Goal: Task Accomplishment & Management: Complete application form

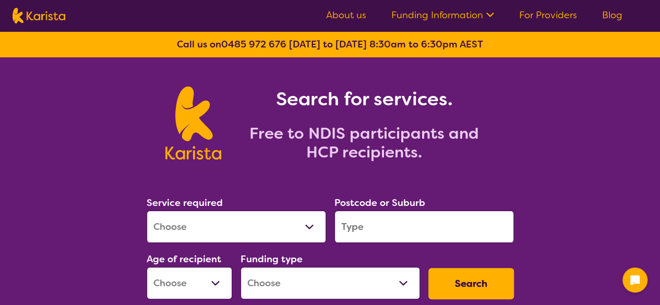
drag, startPoint x: 0, startPoint y: 0, endPoint x: 572, endPoint y: 16, distance: 572.0
click at [572, 16] on link "For Providers" at bounding box center [548, 15] width 58 height 13
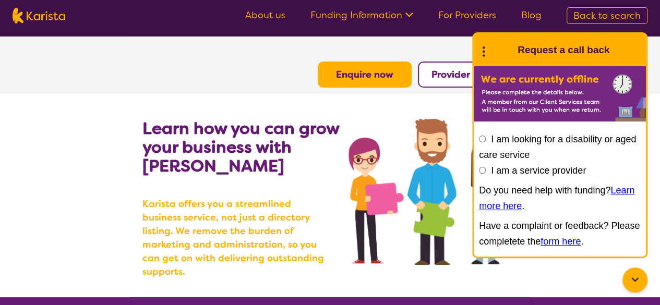
click at [437, 76] on b "Provider Login" at bounding box center [464, 74] width 67 height 13
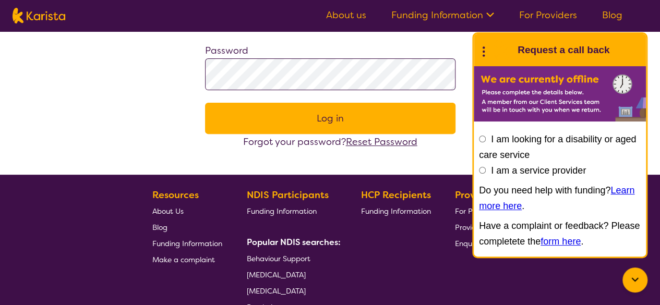
scroll to position [123, 0]
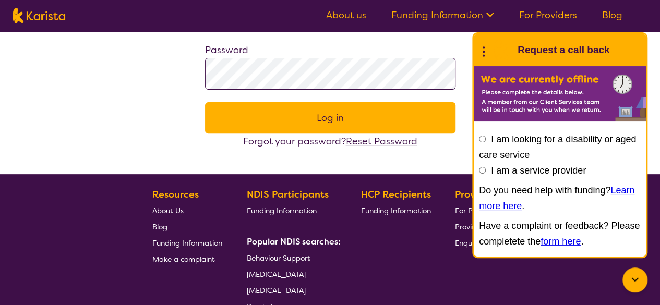
click at [482, 167] on input "I am a service provider" at bounding box center [482, 170] width 7 height 7
radio input "true"
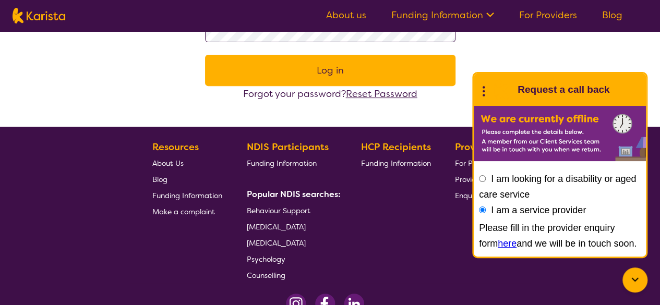
scroll to position [171, 0]
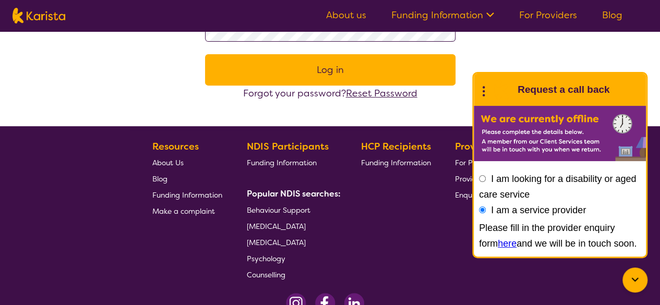
click at [498, 245] on link "here" at bounding box center [507, 243] width 19 height 10
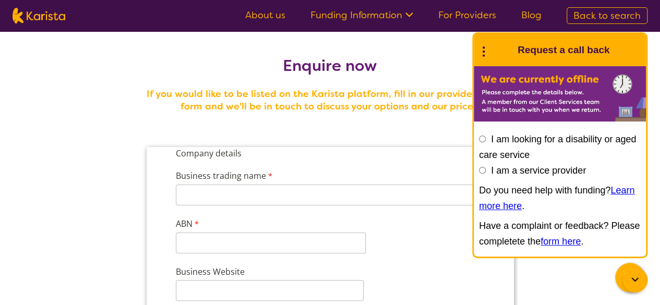
scroll to position [40, 0]
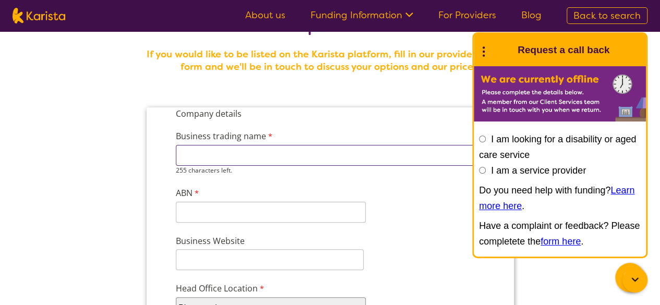
click at [222, 159] on input "Business trading name" at bounding box center [329, 155] width 308 height 21
type input "Desired Support"
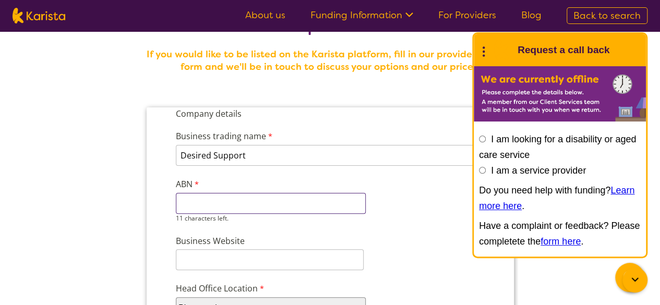
click at [203, 201] on input "ABN" at bounding box center [270, 203] width 190 height 21
paste input "47 660 162"
type input "47 660 162"
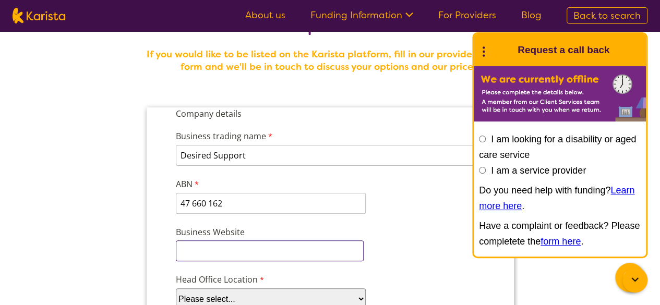
click at [224, 261] on div "Business Website" at bounding box center [329, 244] width 317 height 40
paste input "https://desiredsupports.com.au/"
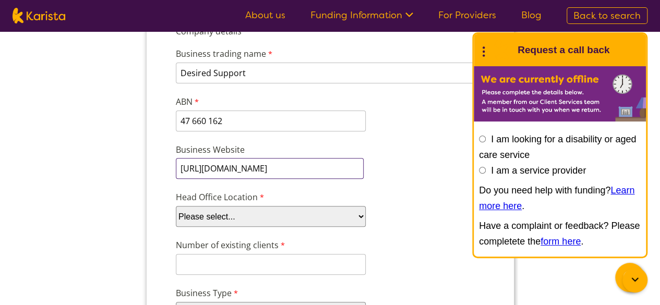
scroll to position [123, 0]
type input "https://desiredsupports.com.au/"
click at [213, 208] on select "Please select... ACT NSW NT QLD SA TAS VIC WA" at bounding box center [270, 216] width 190 height 21
select select "tfa_100"
click at [175, 206] on select "Please select... ACT NSW NT QLD SA TAS VIC WA" at bounding box center [270, 216] width 190 height 21
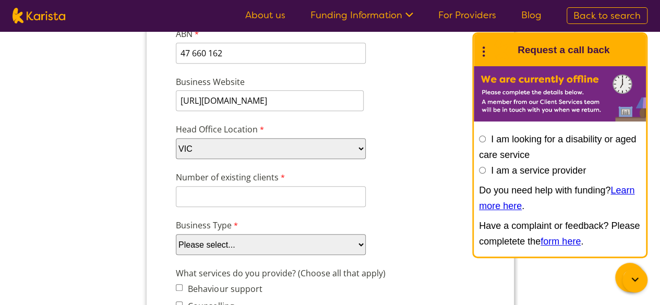
scroll to position [191, 0]
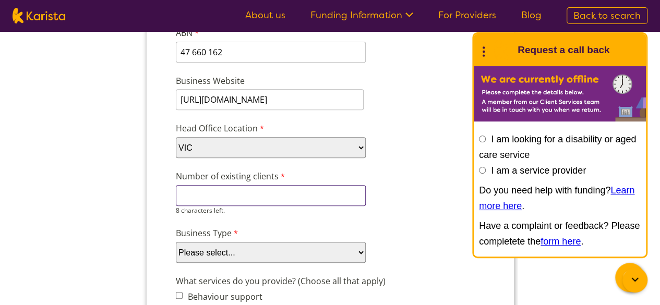
click at [244, 194] on input "Number of existing clients" at bounding box center [270, 195] width 190 height 21
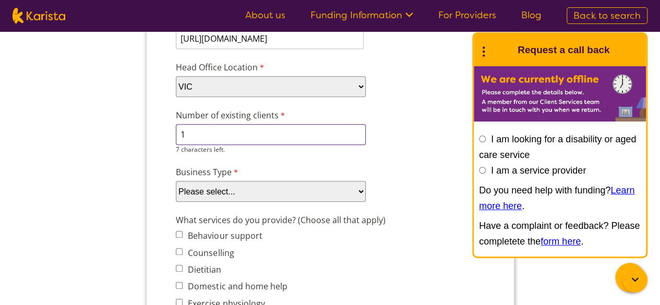
scroll to position [253, 0]
type input "1"
click at [202, 178] on div "Business Type Please select... Company Individual/Sole Trader Other (please spe…" at bounding box center [329, 183] width 317 height 40
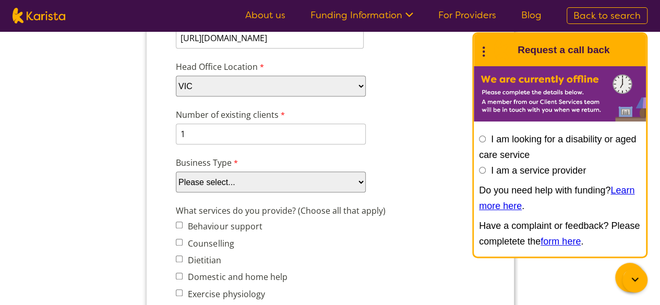
click at [201, 178] on select "Please select... Company Individual/Sole Trader Other (please specify)" at bounding box center [270, 182] width 190 height 21
select select "tfa_87"
click at [175, 193] on select "Please select... Company Individual/Sole Trader Other (please specify)" at bounding box center [270, 182] width 190 height 21
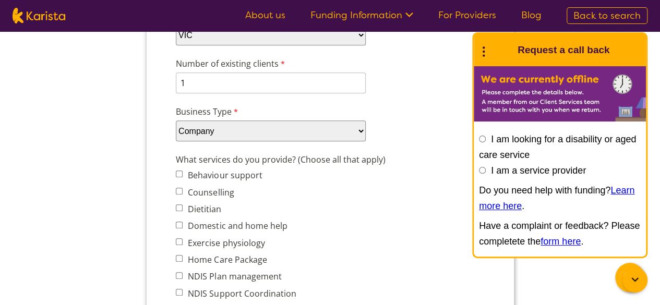
scroll to position [304, 0]
click at [179, 221] on input "Domestic and home help" at bounding box center [178, 224] width 7 height 7
checkbox input "true"
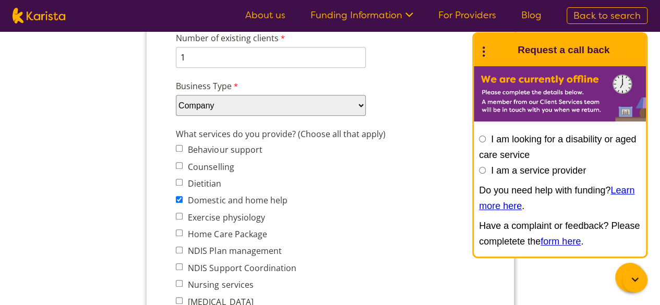
scroll to position [330, 0]
click at [178, 263] on input "NDIS Support Coordination" at bounding box center [178, 265] width 7 height 7
checkbox input "true"
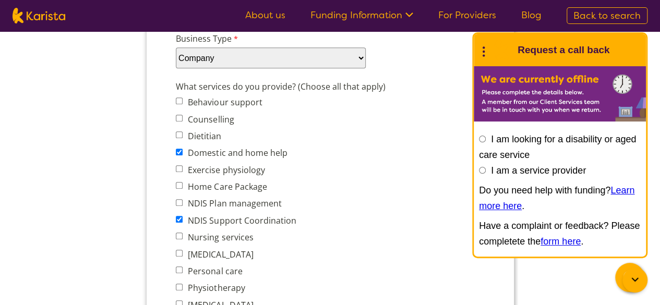
scroll to position [378, 0]
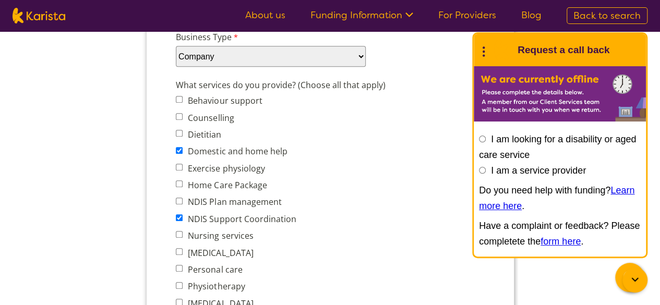
click at [178, 269] on input "Personal care" at bounding box center [178, 268] width 7 height 7
checkbox input "true"
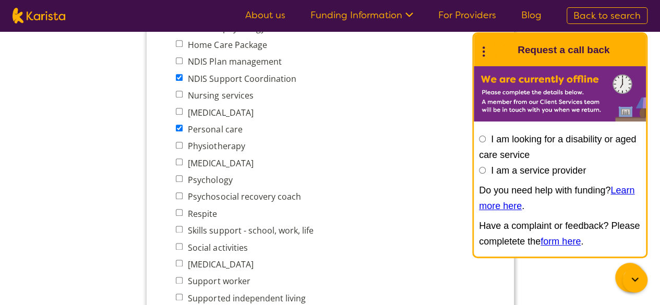
scroll to position [521, 0]
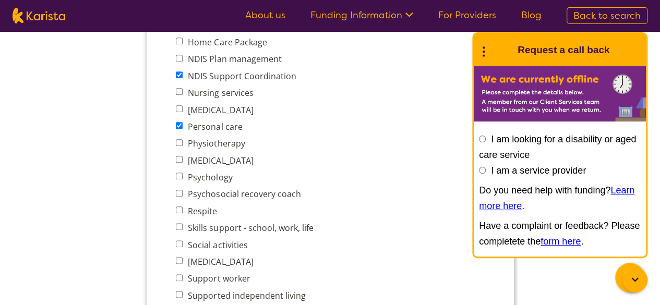
click at [180, 245] on input "Social activities" at bounding box center [178, 244] width 7 height 7
checkbox input "true"
click at [178, 278] on input "Support worker" at bounding box center [178, 277] width 7 height 7
checkbox input "true"
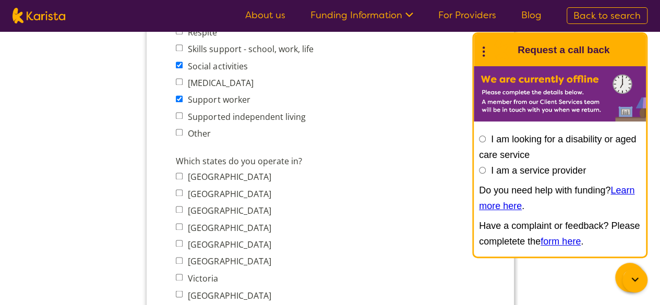
scroll to position [702, 0]
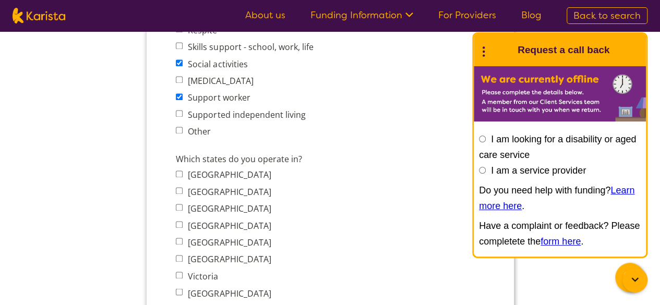
click at [181, 275] on input "Victoria" at bounding box center [178, 275] width 7 height 7
checkbox input "true"
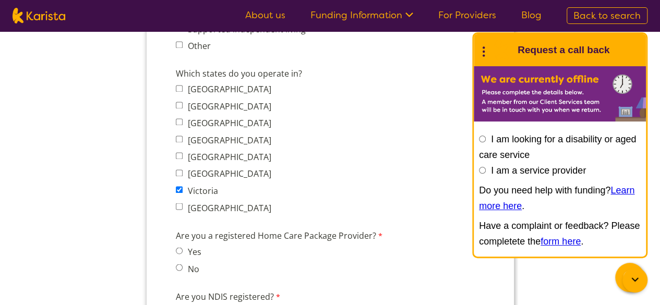
scroll to position [788, 0]
click at [181, 268] on input "No" at bounding box center [178, 266] width 7 height 7
radio input "true"
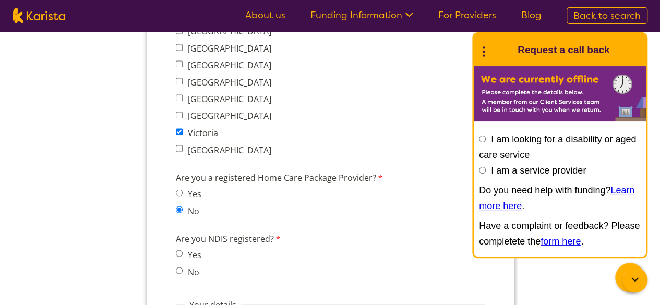
scroll to position [847, 0]
click at [184, 250] on span "Yes" at bounding box center [191, 253] width 32 height 15
click at [173, 253] on div "Are you NDIS registered? Yes No" at bounding box center [329, 255] width 317 height 53
click at [182, 252] on input "Yes" at bounding box center [178, 252] width 7 height 7
radio input "true"
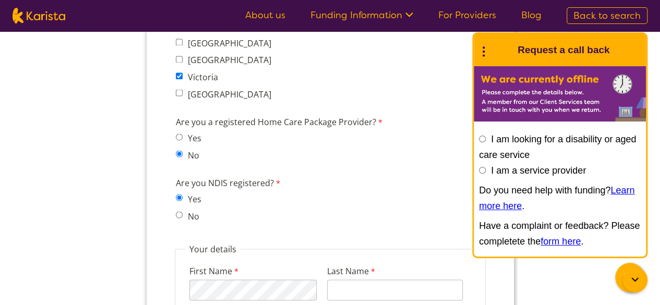
scroll to position [957, 0]
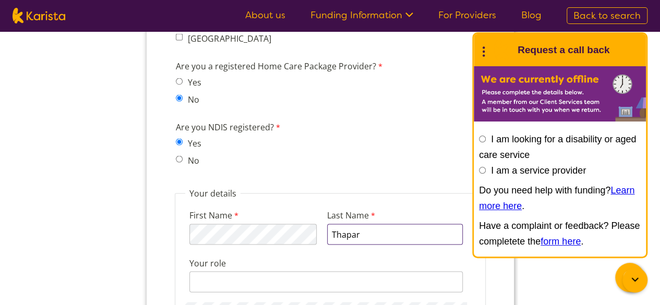
type input "Thapar"
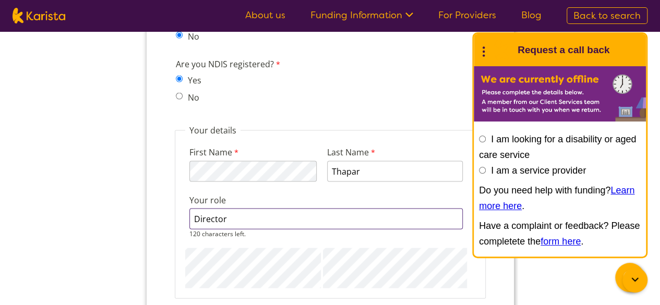
scroll to position [1020, 0]
type input "Director"
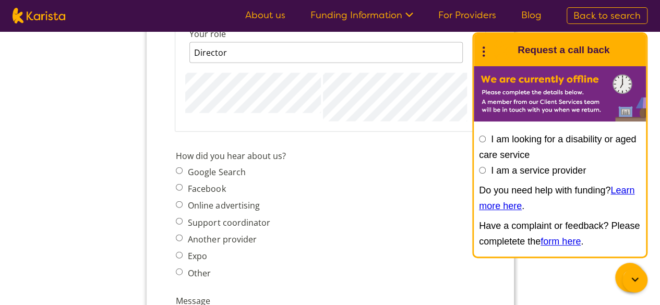
scroll to position [1192, 0]
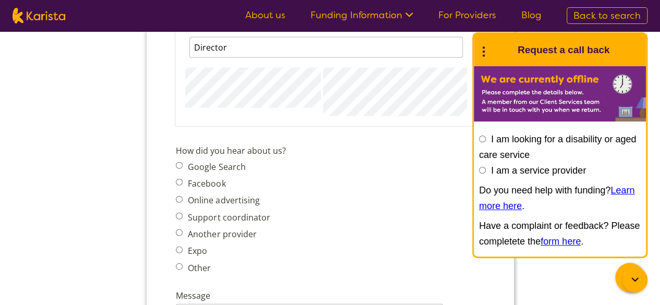
click at [177, 250] on span "Google Search Facebook Online advertising Support coordinator Another provider …" at bounding box center [225, 217] width 100 height 116
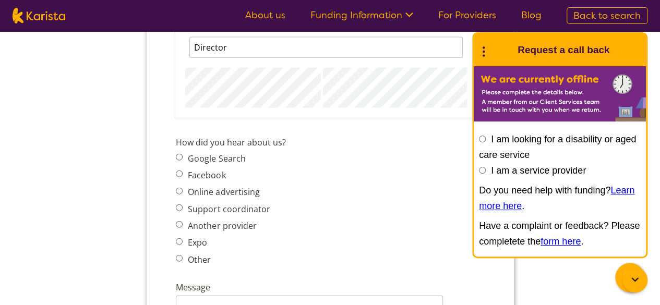
scroll to position [1224, 0]
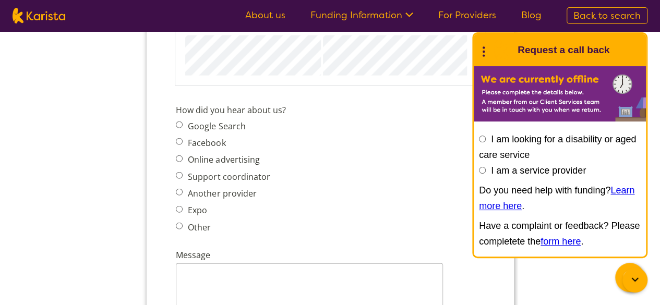
click at [177, 203] on span "Expo" at bounding box center [225, 210] width 100 height 15
click at [179, 208] on input "Expo" at bounding box center [178, 209] width 7 height 7
radio input "true"
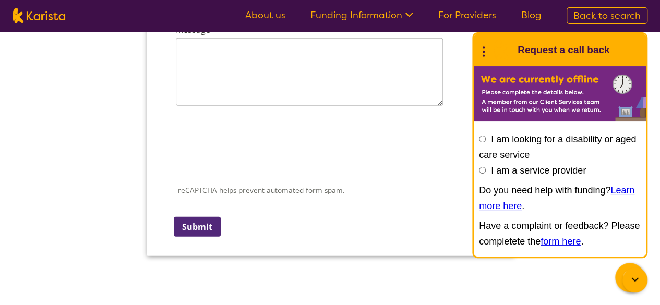
scroll to position [1450, 0]
click at [195, 234] on input "Submit" at bounding box center [196, 227] width 47 height 20
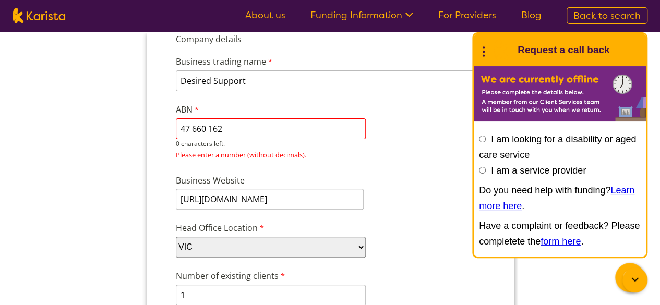
scroll to position [104, 0]
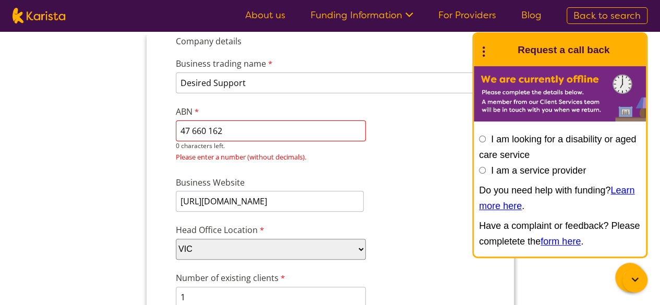
click at [191, 130] on input "47 660 162" at bounding box center [270, 131] width 190 height 21
click at [179, 130] on input "47660162" at bounding box center [270, 131] width 190 height 21
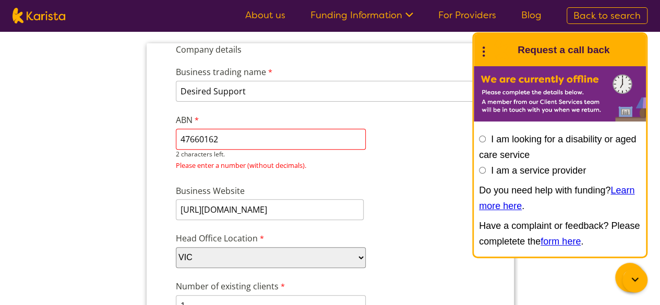
click at [260, 141] on input "47660162" at bounding box center [270, 139] width 190 height 21
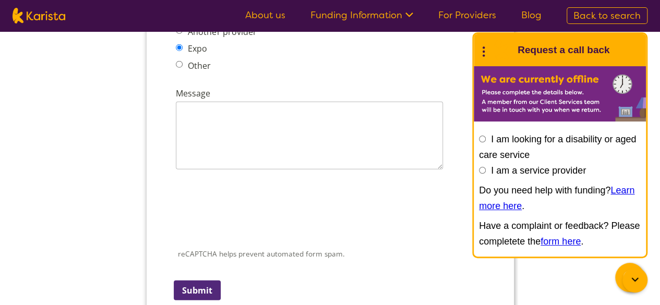
scroll to position [1420, 0]
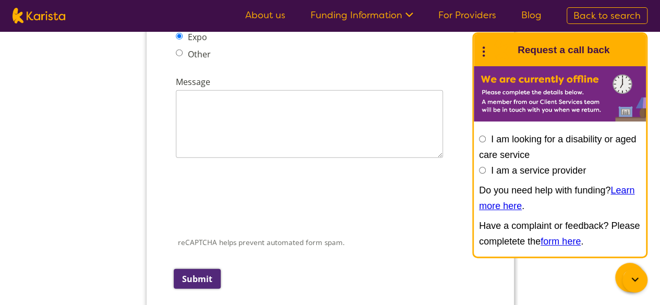
type input "47660162569"
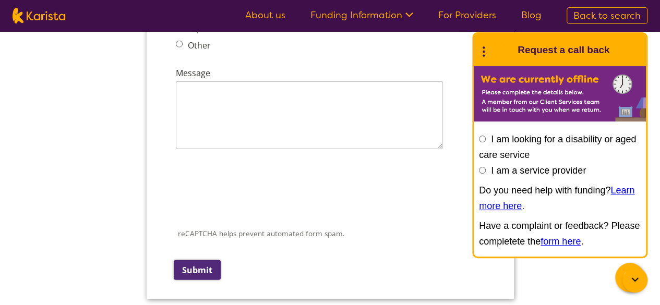
click at [196, 273] on input "Submit" at bounding box center [196, 270] width 47 height 20
